Goal: Information Seeking & Learning: Stay updated

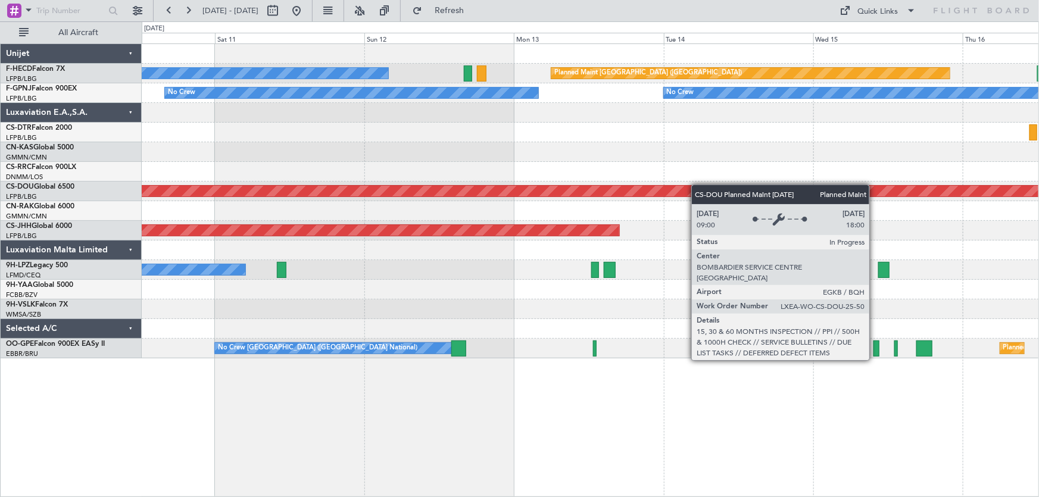
click at [374, 186] on div "Planned Maint [GEOGRAPHIC_DATA] ([GEOGRAPHIC_DATA]) No Crew Planned Maint [GEOG…" at bounding box center [590, 201] width 897 height 314
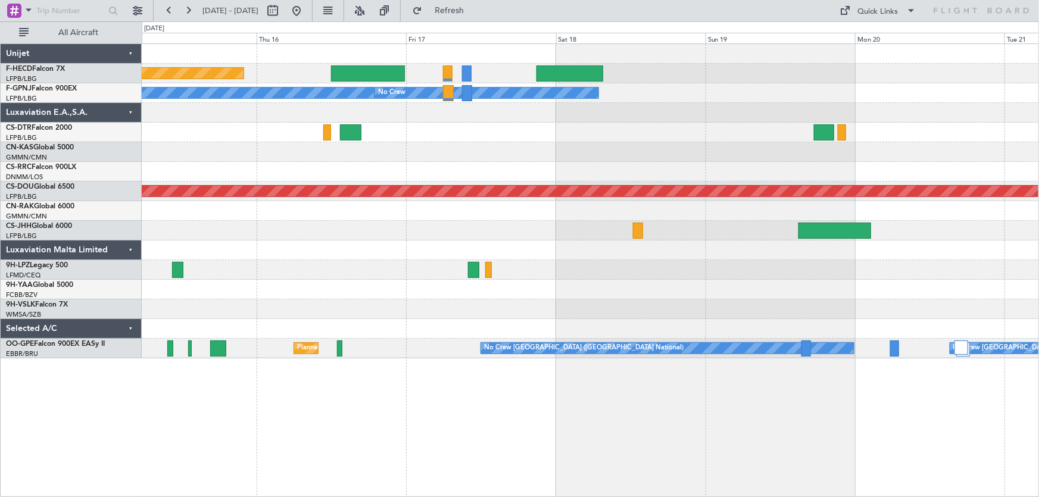
click at [411, 213] on div "Planned Maint [GEOGRAPHIC_DATA] ([GEOGRAPHIC_DATA]) No Crew No Crew No Crew Pla…" at bounding box center [590, 201] width 897 height 314
click at [342, 191] on div "Planned Maint London ([GEOGRAPHIC_DATA])" at bounding box center [590, 192] width 897 height 20
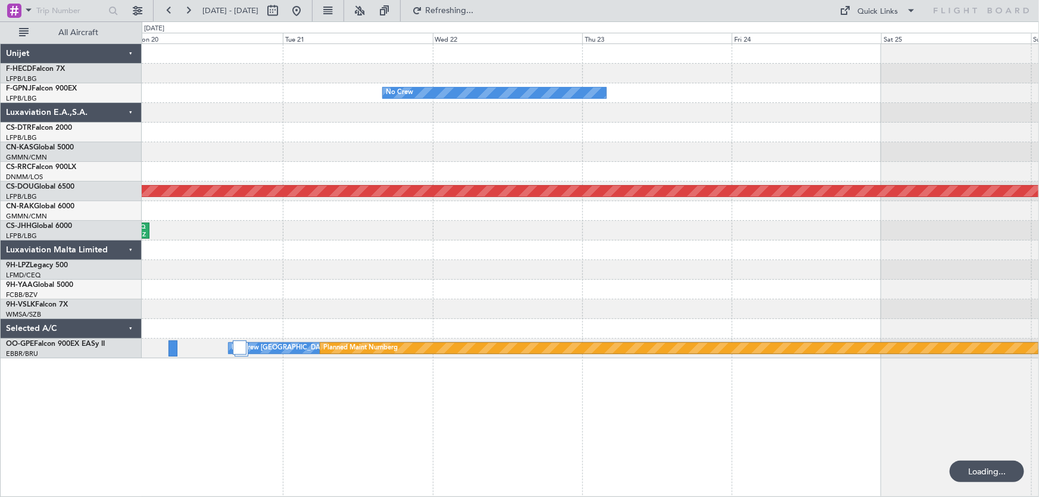
click at [442, 203] on div "No Crew Planned Maint [GEOGRAPHIC_DATA] ([GEOGRAPHIC_DATA]) LEZG 15:00 Z KNUQ 0…" at bounding box center [590, 201] width 897 height 314
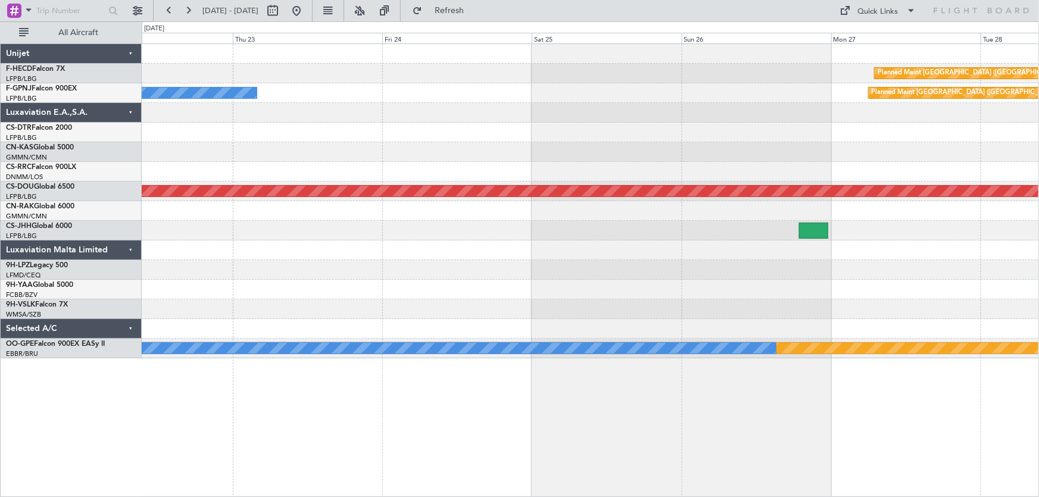
click at [434, 202] on div "Planned Maint [GEOGRAPHIC_DATA] ([GEOGRAPHIC_DATA]) No Crew Planned Maint [GEOG…" at bounding box center [590, 201] width 897 height 314
click at [744, 177] on div "Planned Maint [GEOGRAPHIC_DATA] ([GEOGRAPHIC_DATA]) No Crew Planned Maint [GEOG…" at bounding box center [590, 201] width 897 height 314
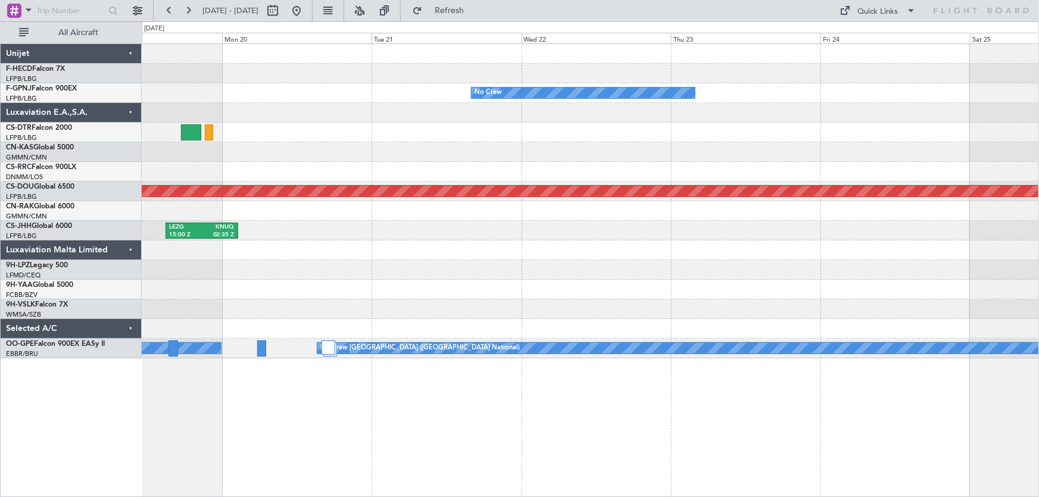
click at [688, 175] on div "KLAX 21:00 Z LFPB 07:40 Z No Crew No Crew Planned Maint [GEOGRAPHIC_DATA] ([GEO…" at bounding box center [590, 201] width 897 height 314
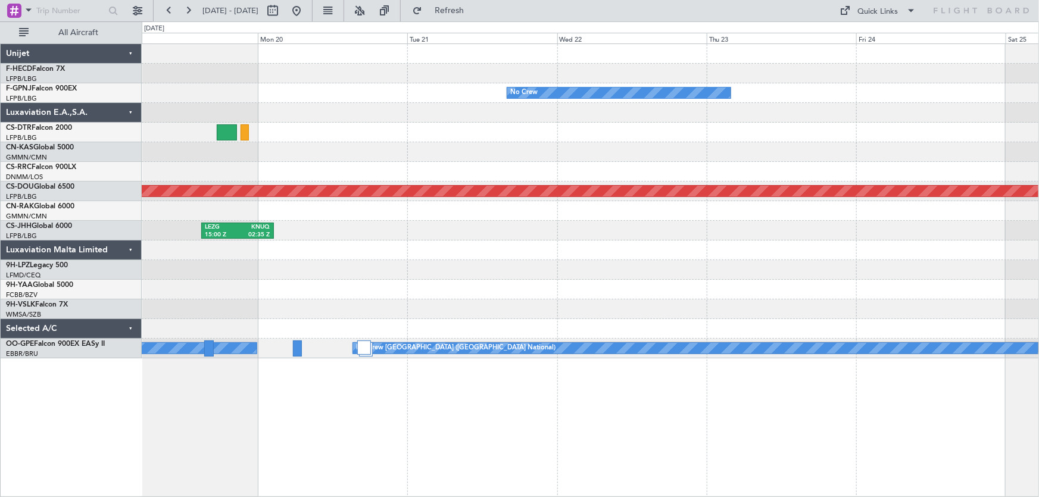
click at [553, 188] on div "KLAX 21:00 Z LFPB 07:40 Z No Crew No Crew Planned Maint [GEOGRAPHIC_DATA] ([GEO…" at bounding box center [590, 201] width 897 height 314
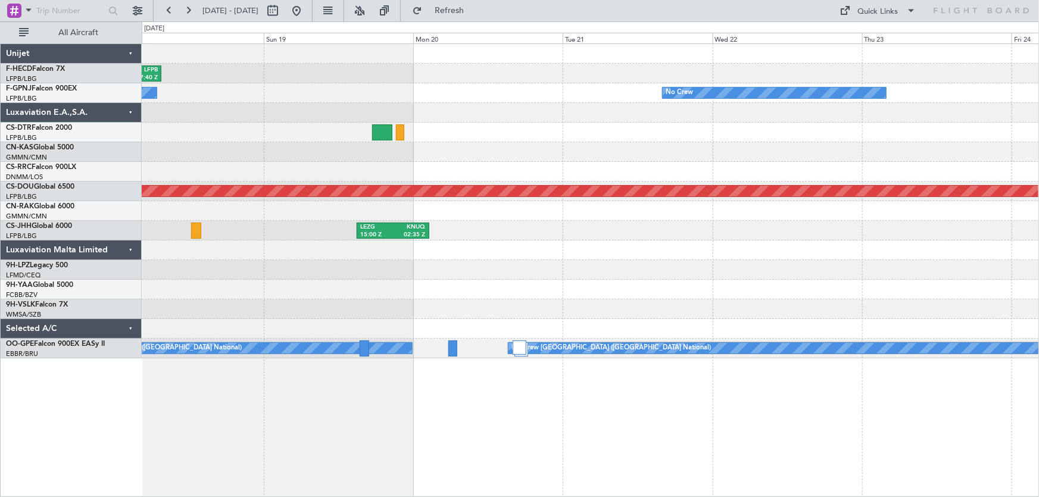
click at [601, 219] on div "KLAX 21:00 Z LFPB 07:40 Z LFPB 12:00 Z KLAX 23:50 Z No Crew No Crew No Crew Pla…" at bounding box center [590, 201] width 897 height 314
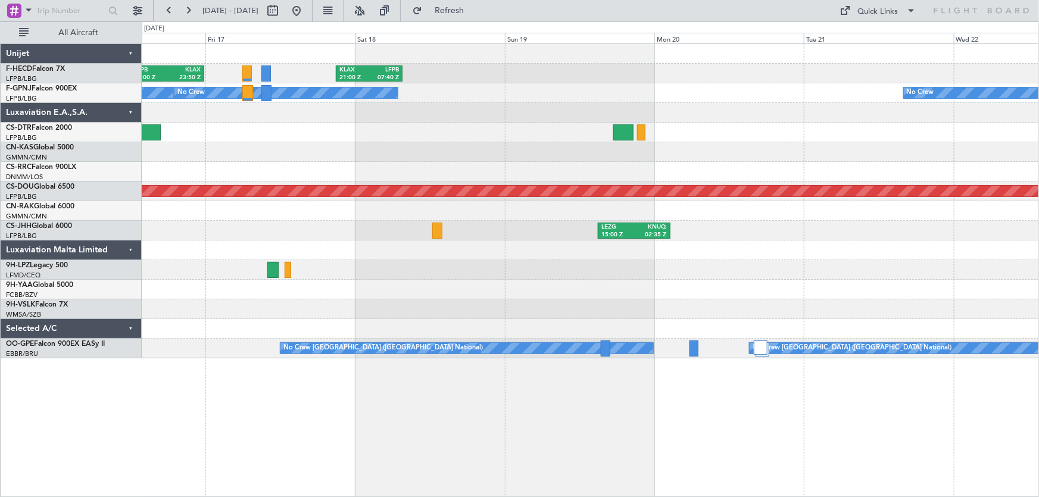
click at [554, 213] on div "KLAX 21:00 Z LFPB 07:40 Z LFPB 12:00 Z KLAX 23:50 Z Planned Maint [GEOGRAPHIC_D…" at bounding box center [590, 201] width 897 height 314
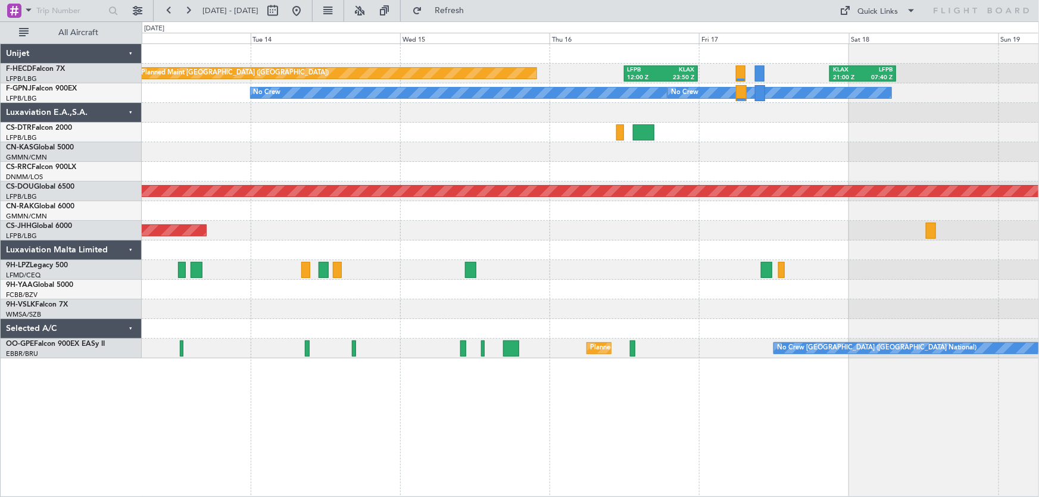
click at [595, 244] on div "KLAX 21:00 Z LFPB 07:40 Z LFPB 12:00 Z KLAX 23:50 Z Planned Maint [GEOGRAPHIC_D…" at bounding box center [590, 201] width 897 height 314
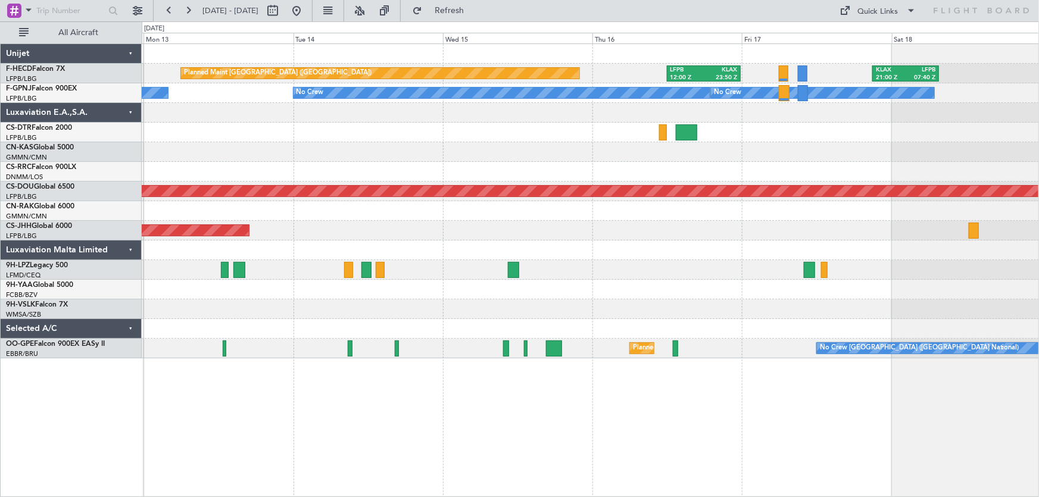
click at [628, 250] on div "KLAX 21:00 Z LFPB 07:40 Z LFPB 12:00 Z KLAX 23:50 Z Planned Maint [GEOGRAPHIC_D…" at bounding box center [590, 201] width 897 height 314
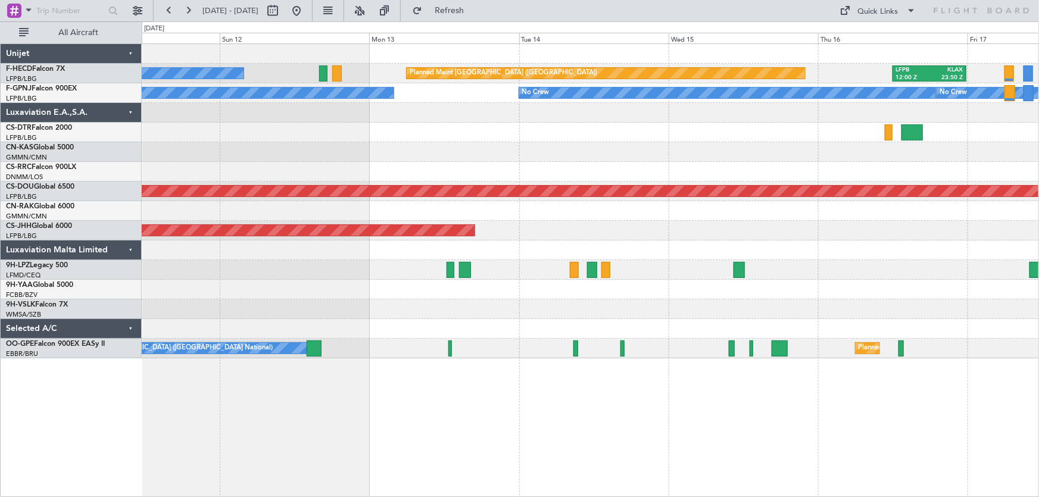
click at [495, 182] on div "LFPB 12:00 Z KLAX 23:50 Z Planned Maint [GEOGRAPHIC_DATA] ([GEOGRAPHIC_DATA]) N…" at bounding box center [590, 201] width 897 height 314
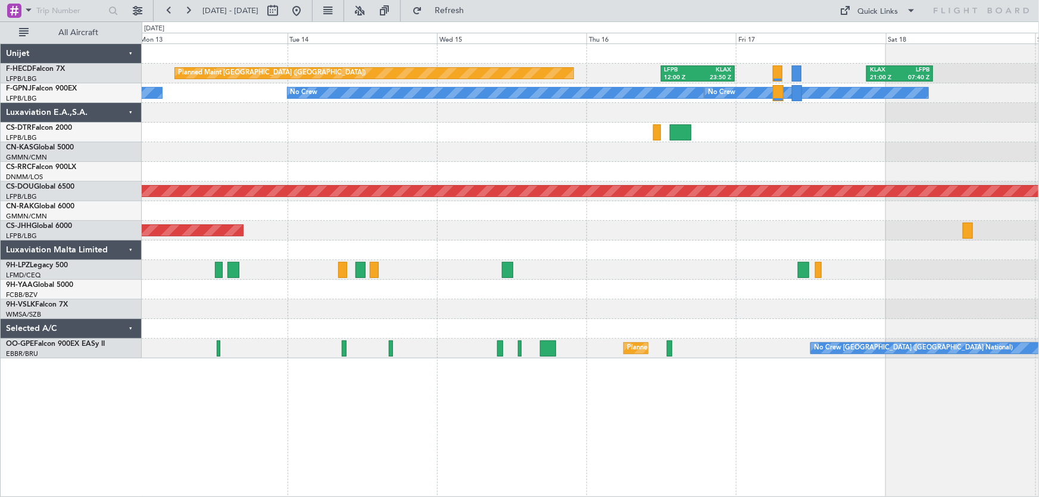
click at [371, 146] on div "Planned Maint [GEOGRAPHIC_DATA] ([GEOGRAPHIC_DATA]) LFPB 12:00 Z KLAX 23:50 Z K…" at bounding box center [590, 201] width 897 height 314
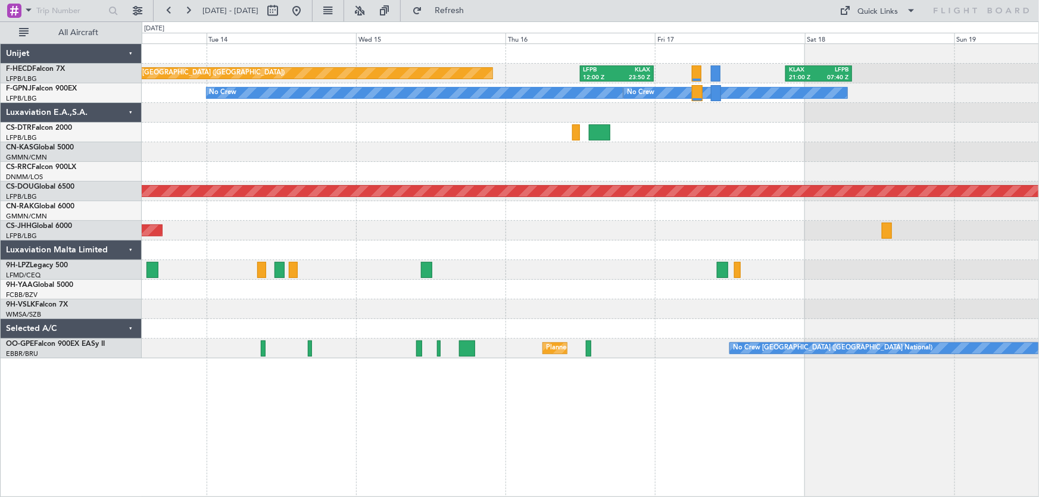
click at [405, 151] on div at bounding box center [590, 152] width 897 height 20
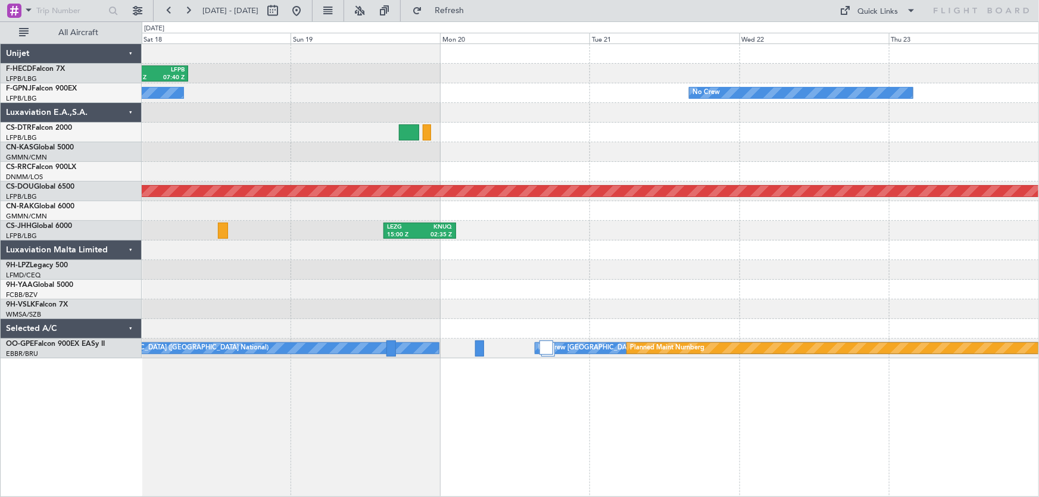
click at [430, 174] on div at bounding box center [590, 172] width 897 height 20
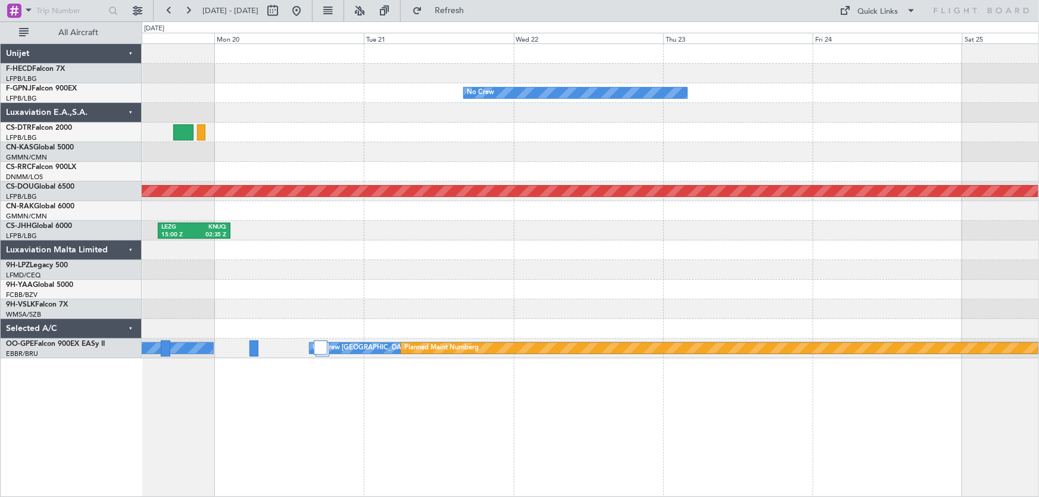
click at [262, 207] on div "KLAX 21:00 Z LFPB 07:40 Z No Crew No Crew Planned Maint [GEOGRAPHIC_DATA] ([GEO…" at bounding box center [590, 201] width 897 height 314
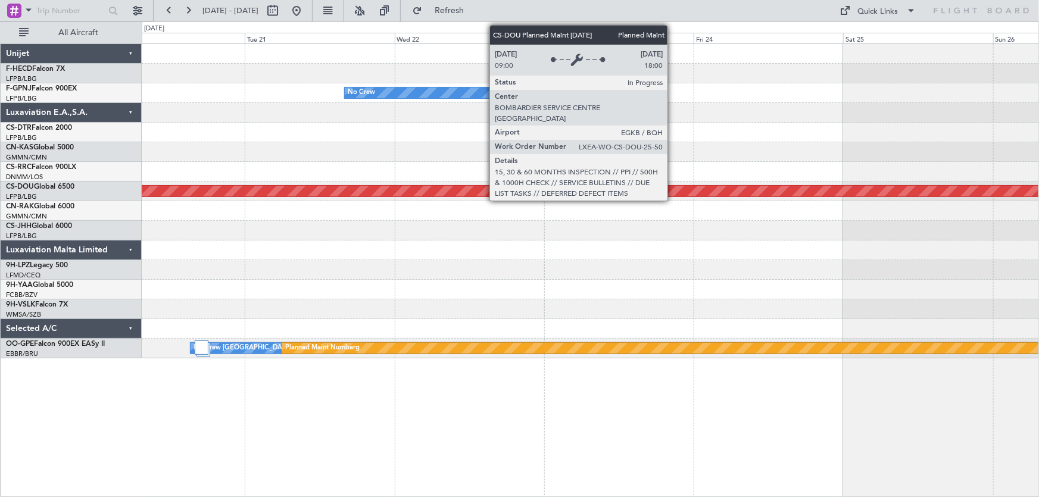
click at [511, 201] on div "Planned Maint [GEOGRAPHIC_DATA] ([GEOGRAPHIC_DATA]) No Crew Planned Maint [GEOG…" at bounding box center [590, 201] width 897 height 314
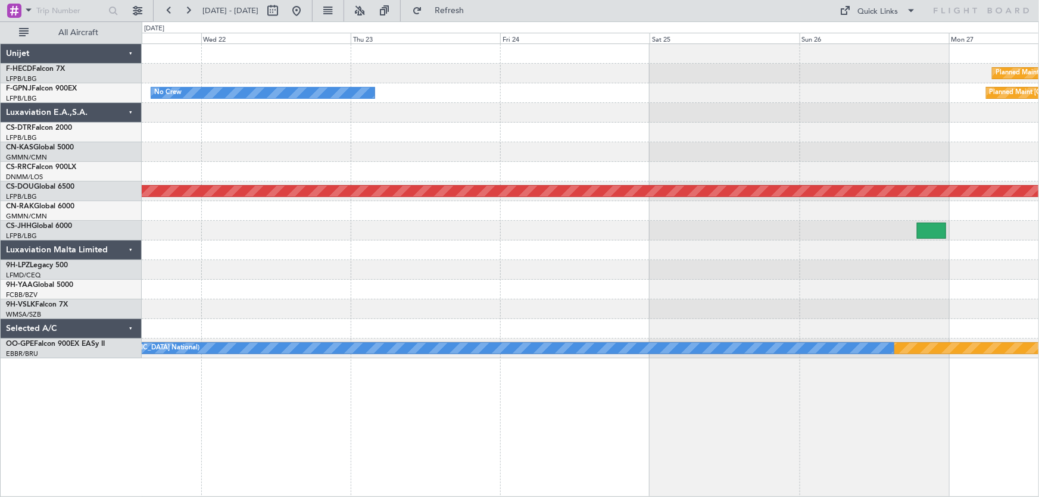
click at [526, 155] on div at bounding box center [590, 152] width 897 height 20
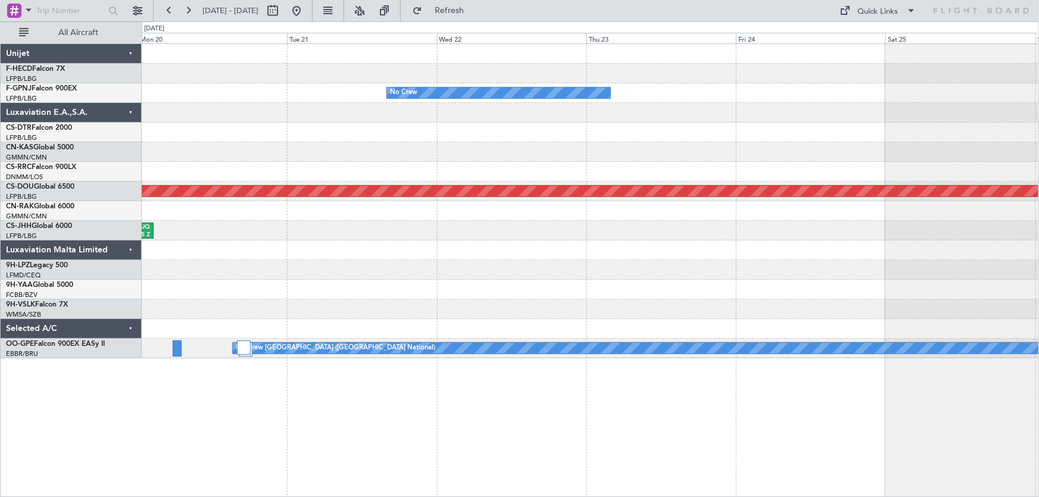
click at [524, 134] on div at bounding box center [590, 133] width 897 height 20
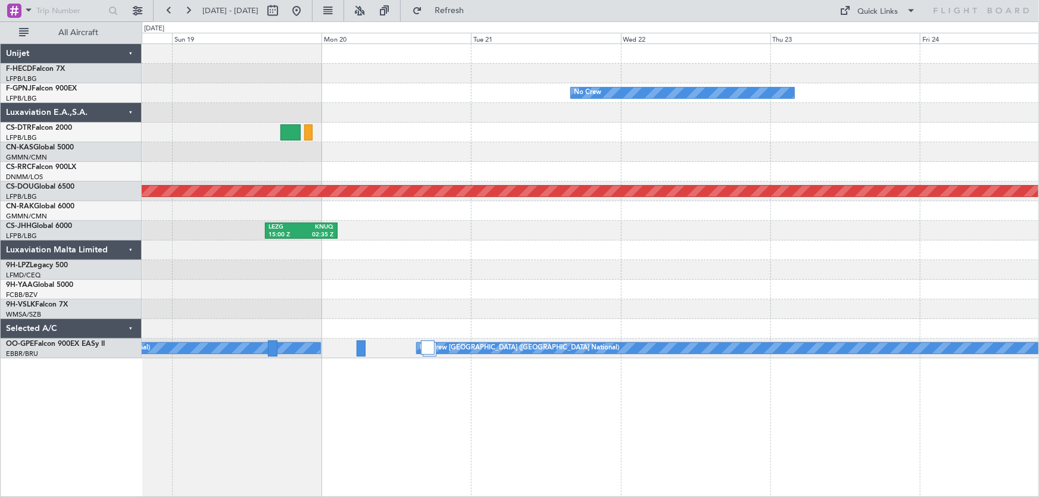
click at [398, 143] on div "KLAX 21:00 Z LFPB 07:40 Z No Crew No Crew Planned Maint [GEOGRAPHIC_DATA] ([GEO…" at bounding box center [590, 201] width 897 height 314
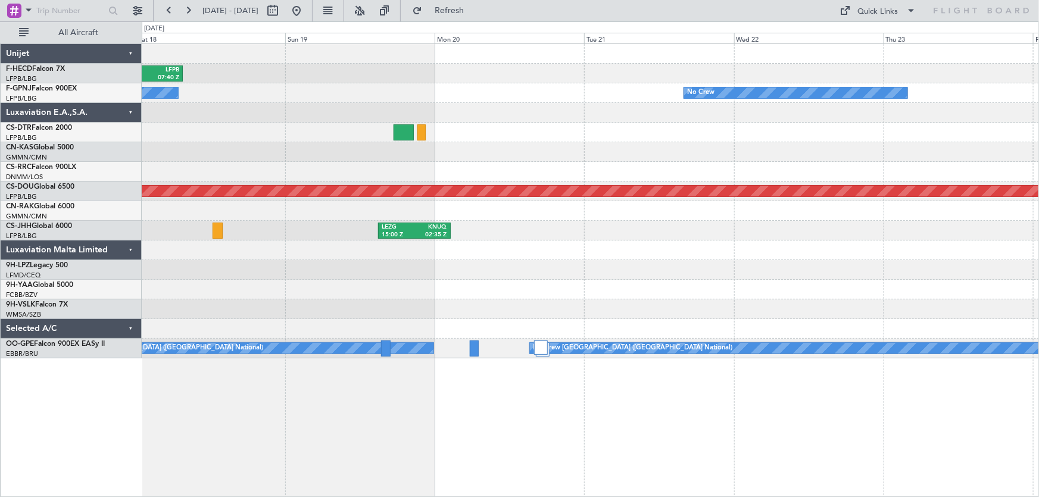
click at [417, 135] on div at bounding box center [590, 133] width 897 height 20
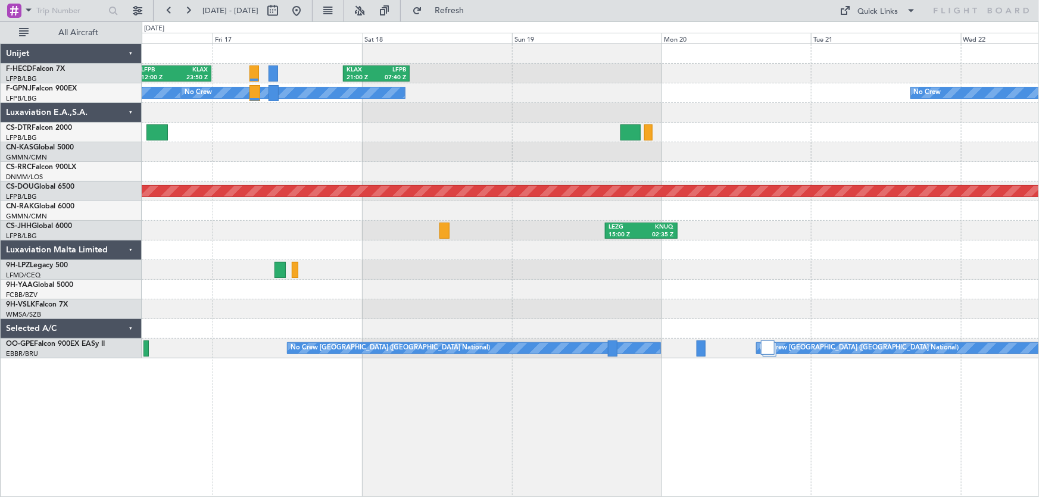
click at [700, 153] on div "KLAX 21:00 Z LFPB 07:40 Z LFPB 12:00 Z KLAX 23:50 Z Planned Maint [GEOGRAPHIC_D…" at bounding box center [590, 201] width 897 height 314
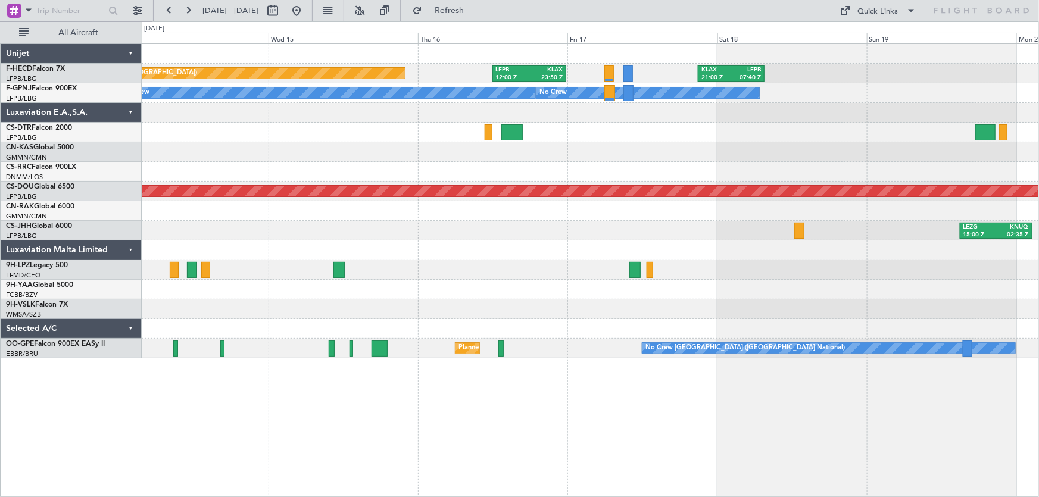
click at [553, 180] on div at bounding box center [590, 172] width 897 height 20
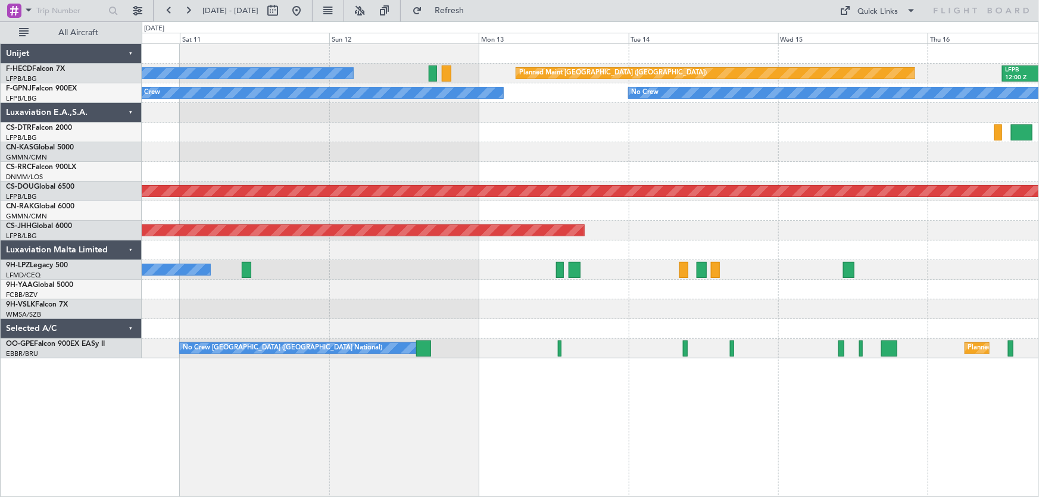
click at [574, 146] on div at bounding box center [590, 152] width 897 height 20
